Goal: Information Seeking & Learning: Learn about a topic

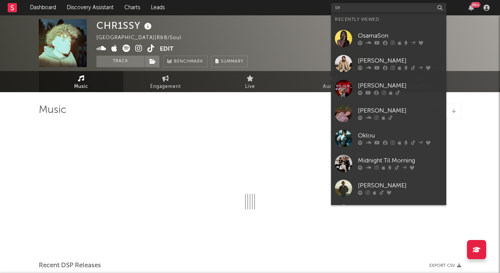
type input "sex"
select select "6m"
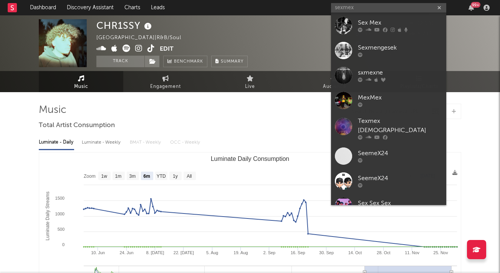
type input "sexmex"
click at [362, 23] on div "Sex Mex" at bounding box center [400, 22] width 84 height 9
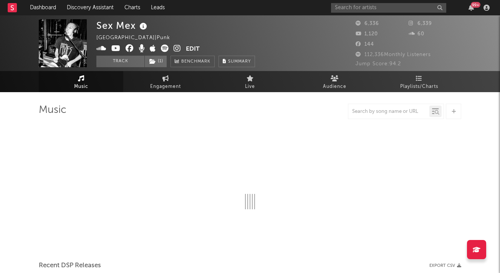
select select "1w"
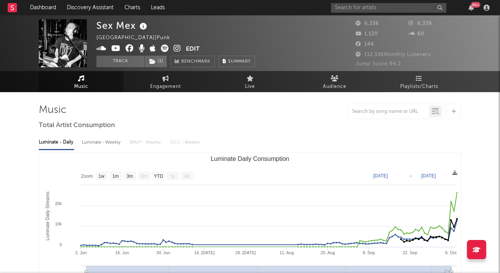
click at [166, 85] on span "Engagement" at bounding box center [165, 86] width 31 height 9
select select "1w"
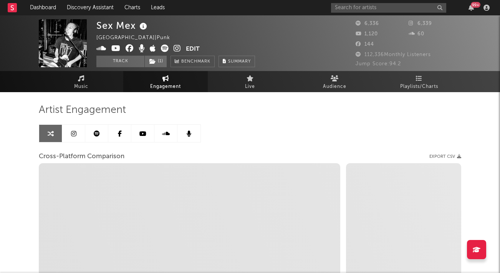
select select "1m"
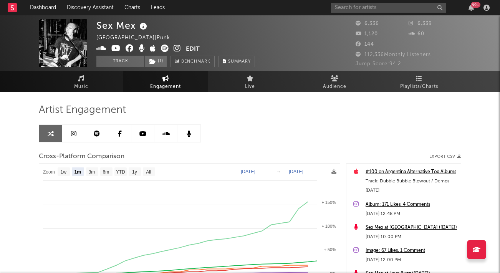
drag, startPoint x: 104, startPoint y: 82, endPoint x: 118, endPoint y: 70, distance: 18.5
click at [104, 82] on link "Music" at bounding box center [81, 81] width 84 height 21
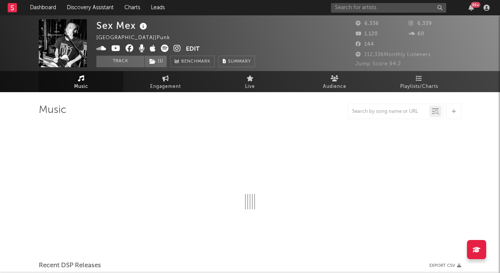
click at [177, 50] on icon at bounding box center [177, 49] width 7 height 8
select select "1w"
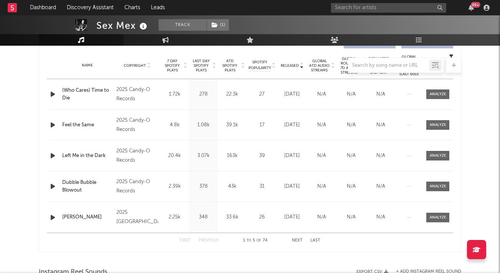
scroll to position [307, 0]
